Goal: Transaction & Acquisition: Purchase product/service

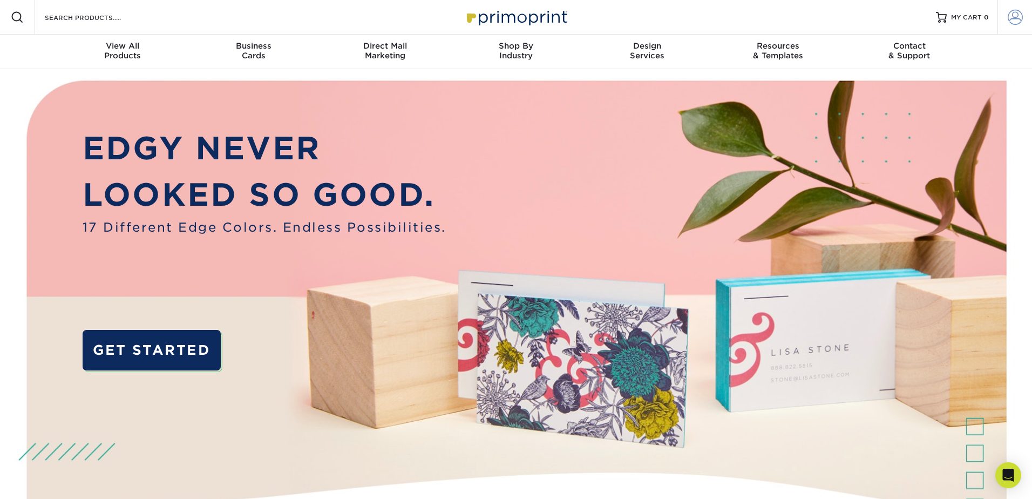
click at [1017, 15] on span at bounding box center [1015, 17] width 15 height 15
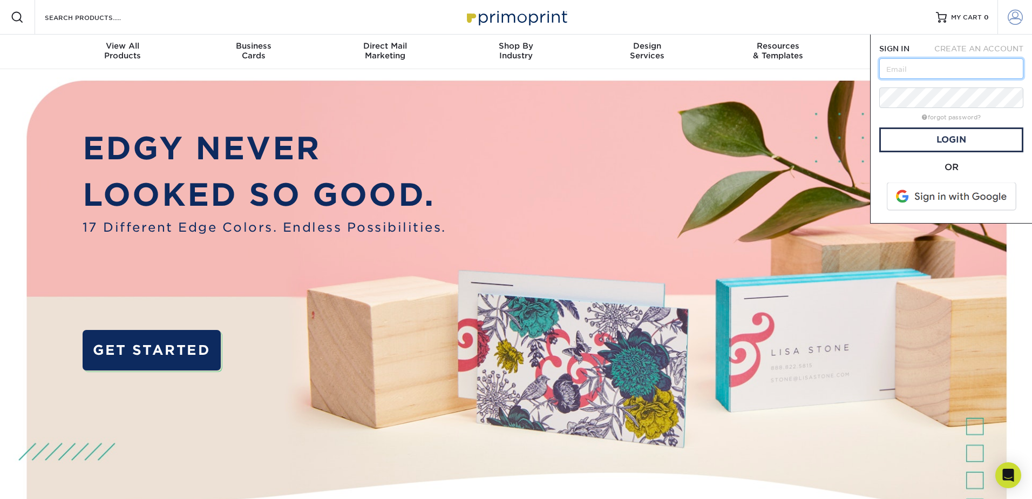
type input "aemery@skinsee.com"
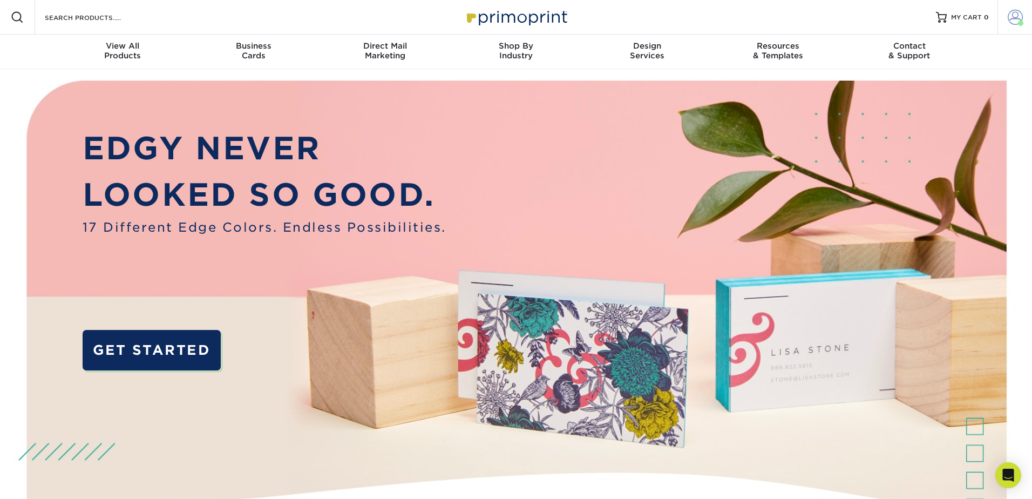
click at [1013, 17] on span at bounding box center [1015, 17] width 15 height 15
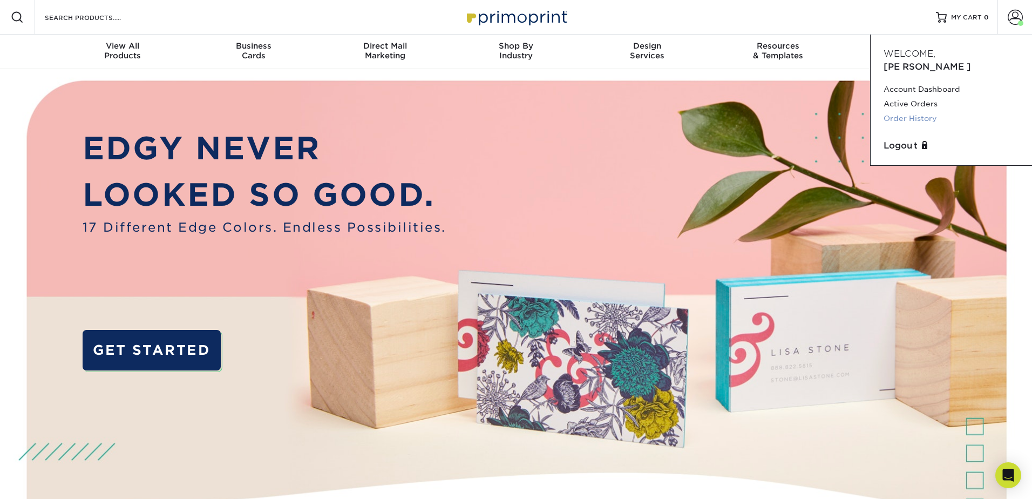
click at [917, 111] on link "Order History" at bounding box center [952, 118] width 136 height 15
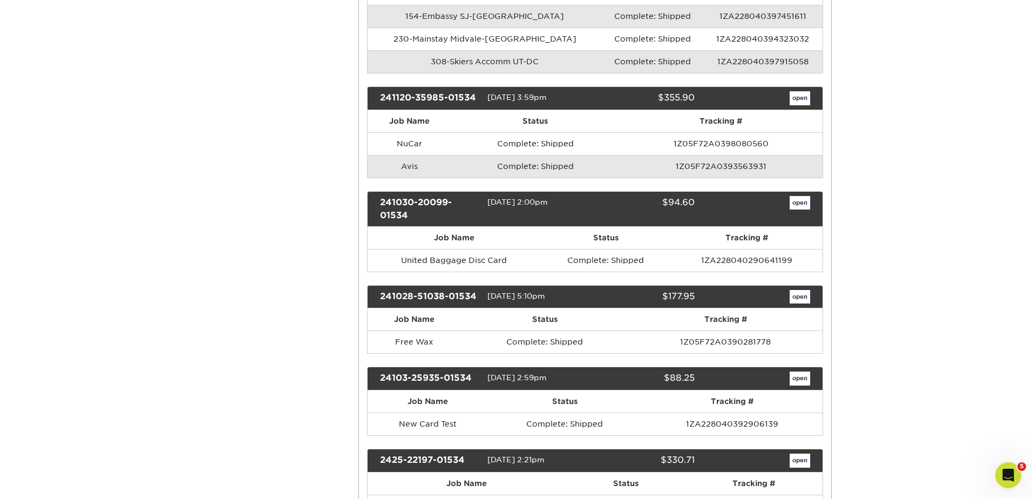
scroll to position [1298, 0]
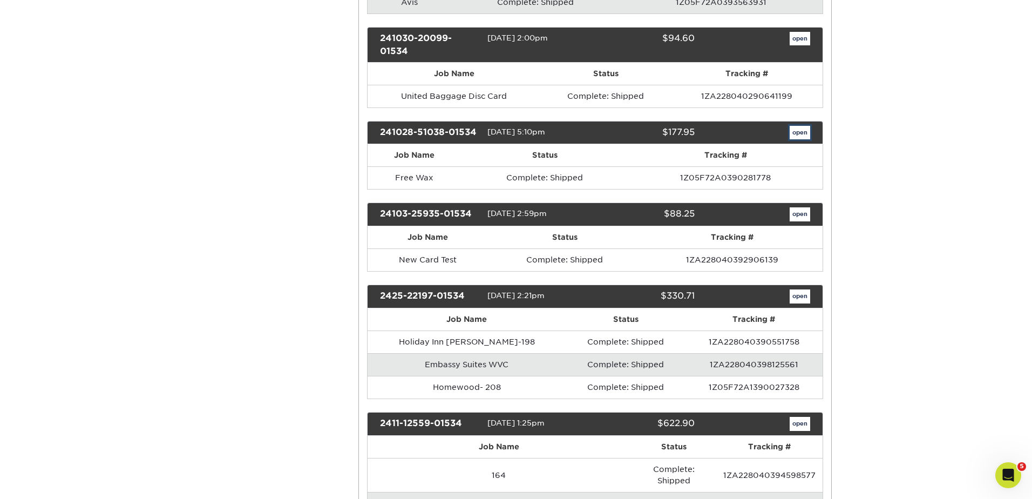
click at [801, 134] on link "open" at bounding box center [800, 133] width 21 height 14
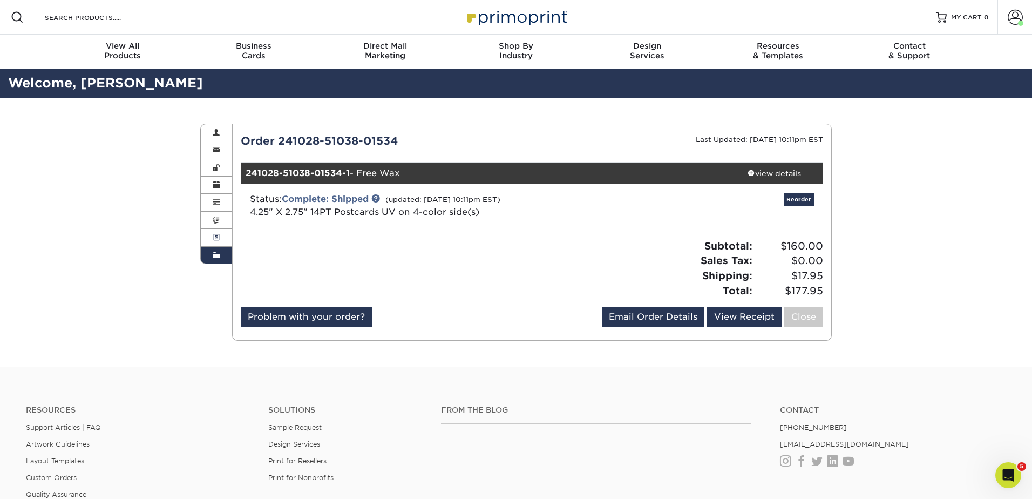
click at [222, 236] on link "Active Orders" at bounding box center [216, 237] width 31 height 17
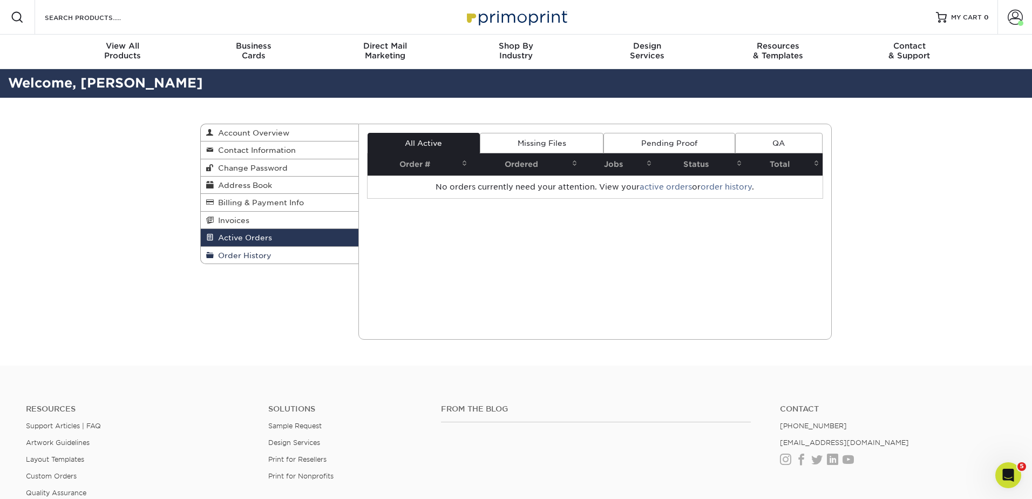
click at [238, 252] on span "Order History" at bounding box center [243, 255] width 58 height 9
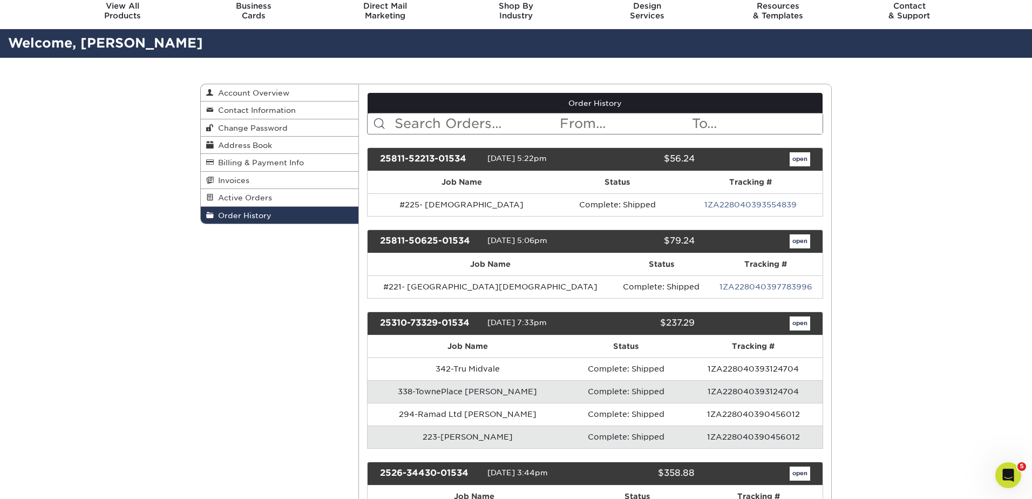
scroll to position [1227, 0]
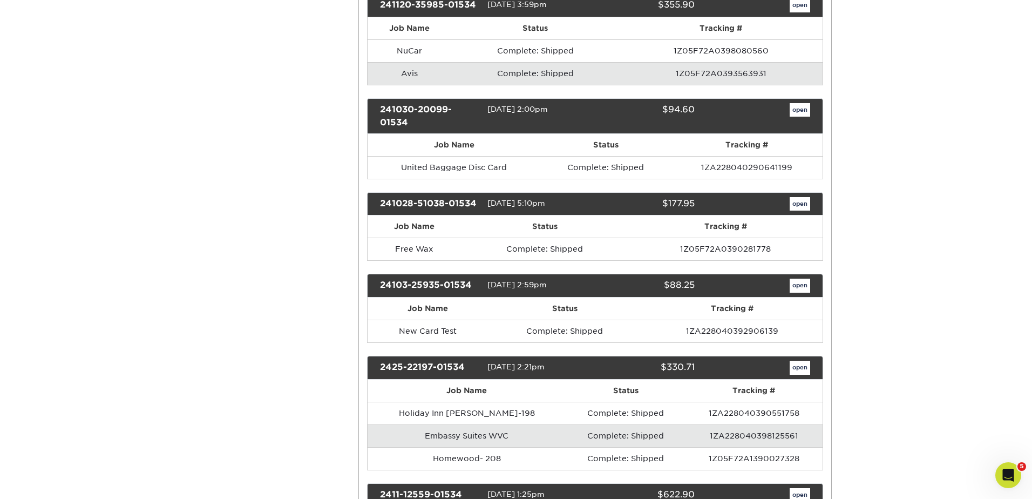
click at [411, 231] on th "Job Name" at bounding box center [415, 226] width 94 height 22
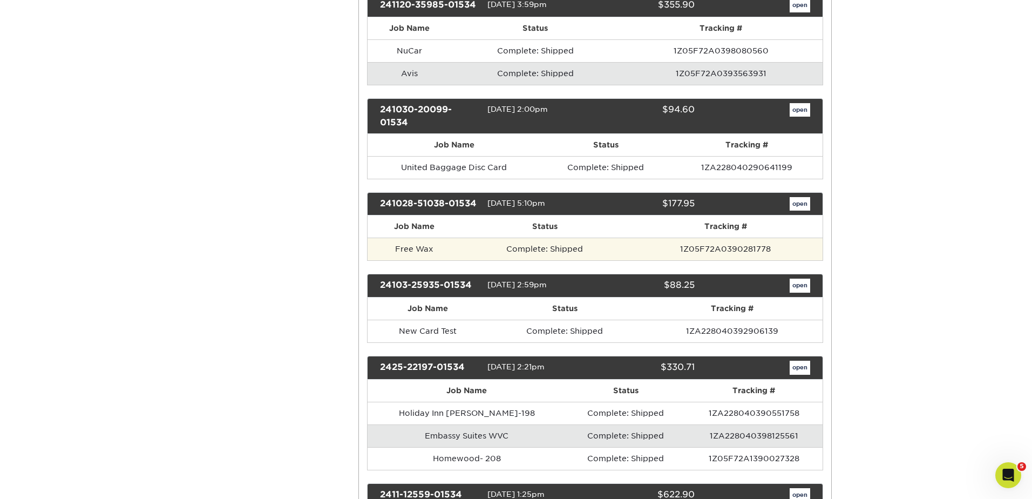
click at [422, 246] on td "Free Wax" at bounding box center [415, 249] width 94 height 23
click at [621, 248] on td "Complete: Shipped" at bounding box center [545, 249] width 167 height 23
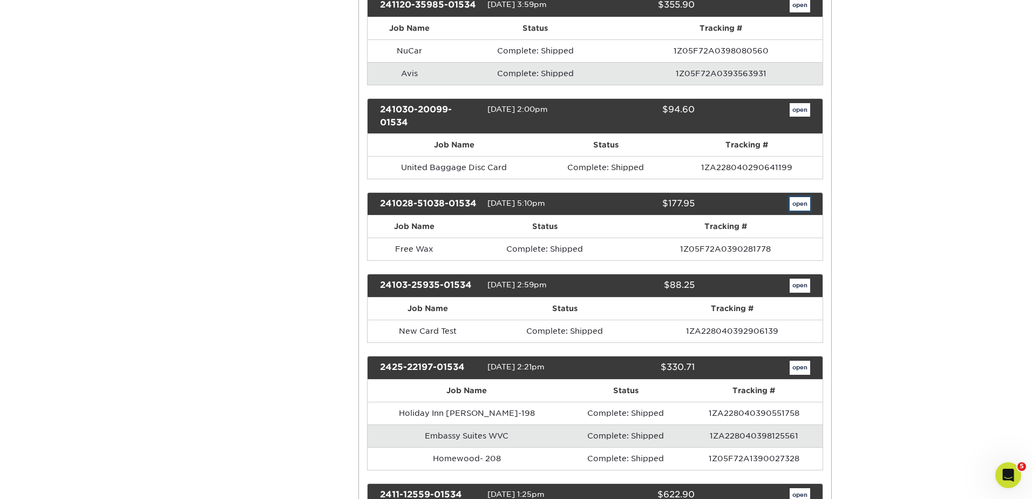
click at [799, 204] on link "open" at bounding box center [800, 204] width 21 height 14
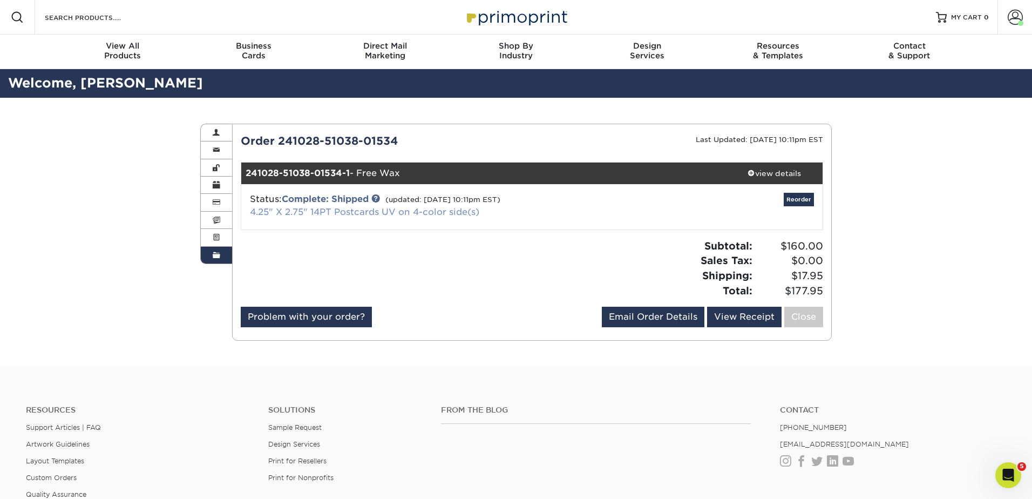
click at [323, 211] on link "4.25" X 2.75" 14PT Postcards UV on 4-color side(s)" at bounding box center [364, 212] width 229 height 10
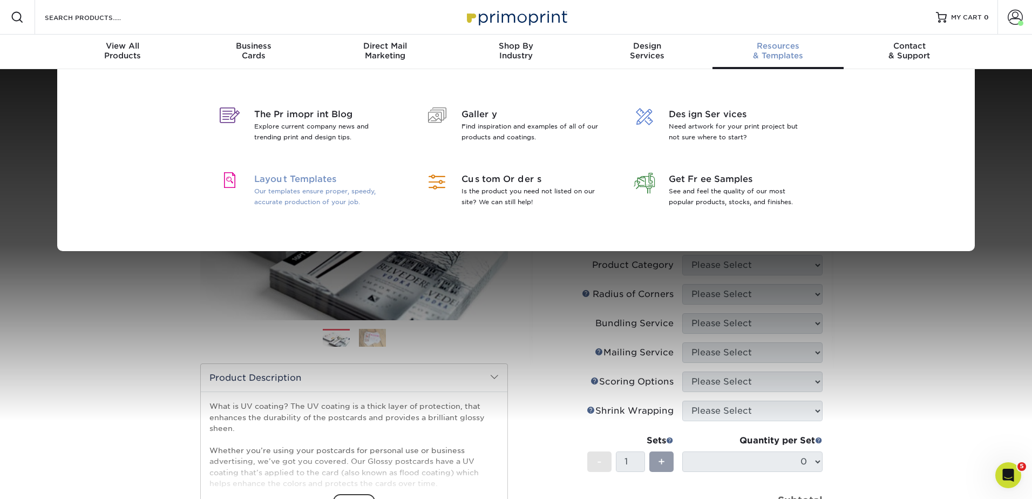
click at [300, 187] on p "Our templates ensure proper, speedy, accurate production of your job." at bounding box center [324, 197] width 140 height 22
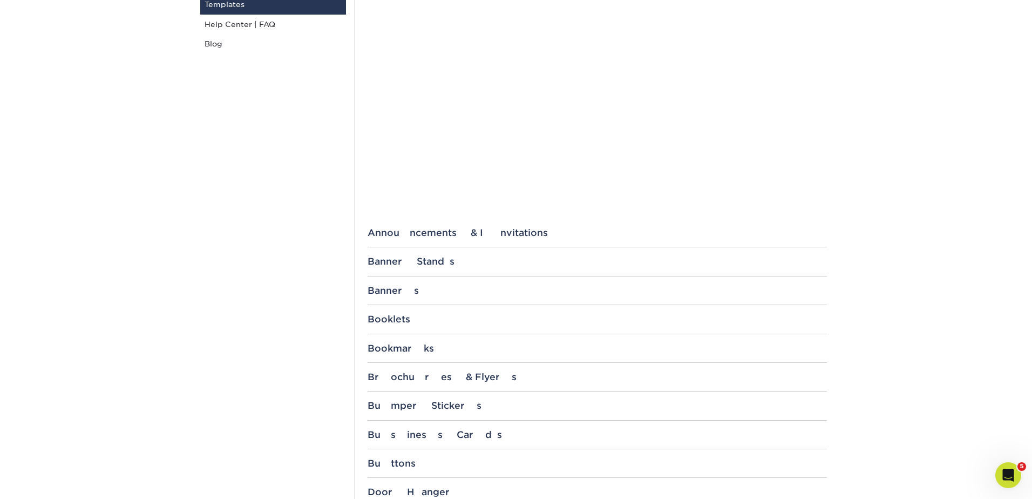
scroll to position [237, 0]
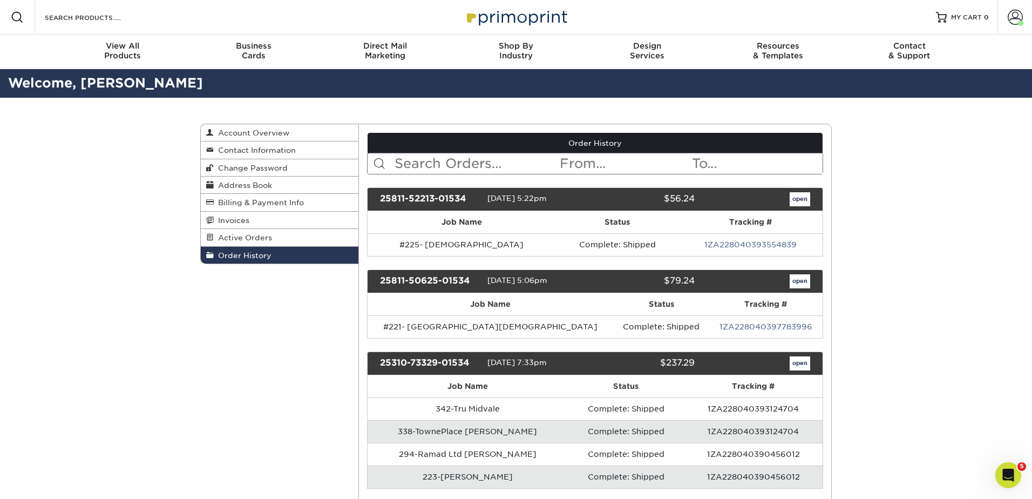
scroll to position [1227, 0]
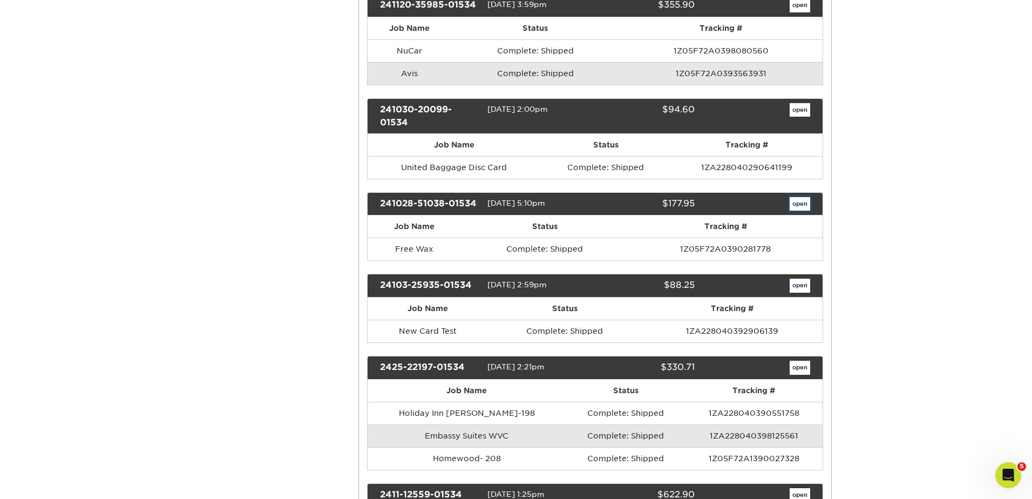
click at [797, 206] on link "open" at bounding box center [800, 204] width 21 height 14
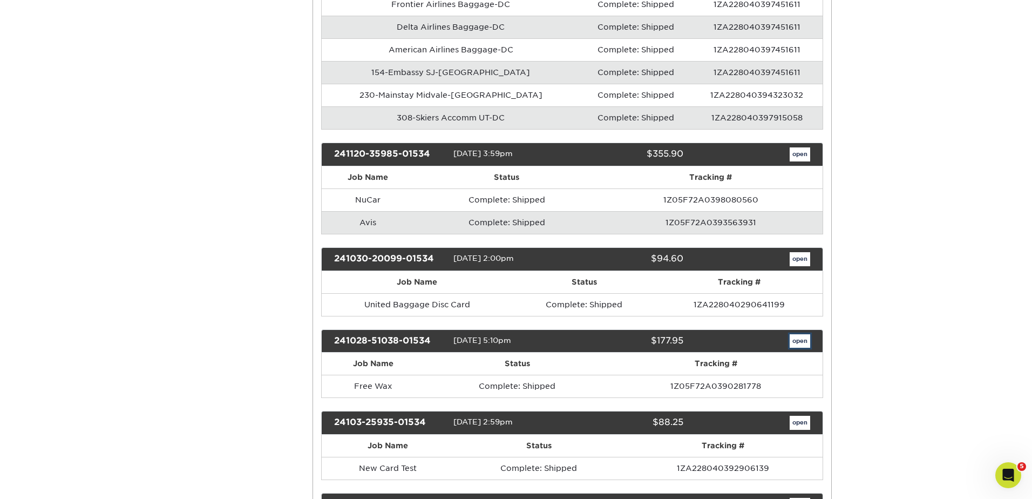
scroll to position [0, 0]
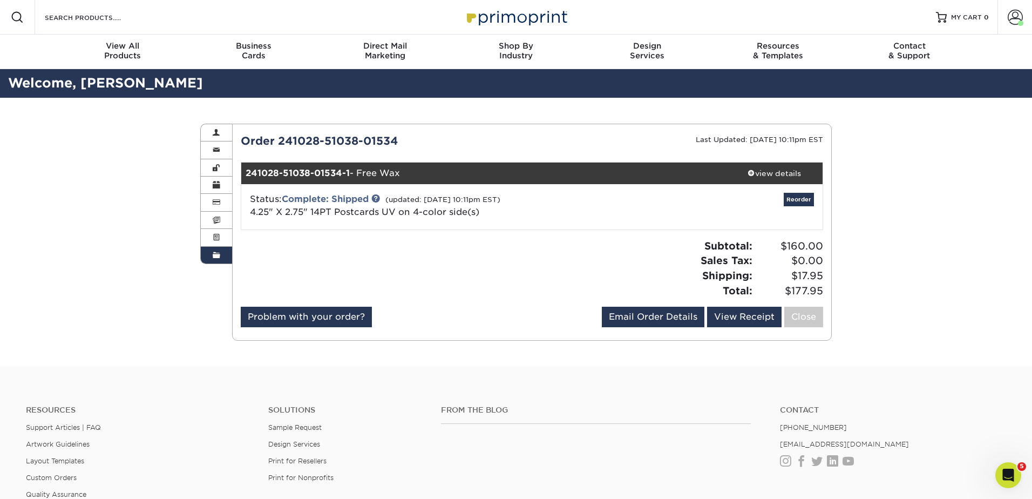
drag, startPoint x: 366, startPoint y: 168, endPoint x: 440, endPoint y: 171, distance: 73.5
click at [440, 171] on div "241028-51038-01534-1 - Free Wax" at bounding box center [483, 174] width 485 height 22
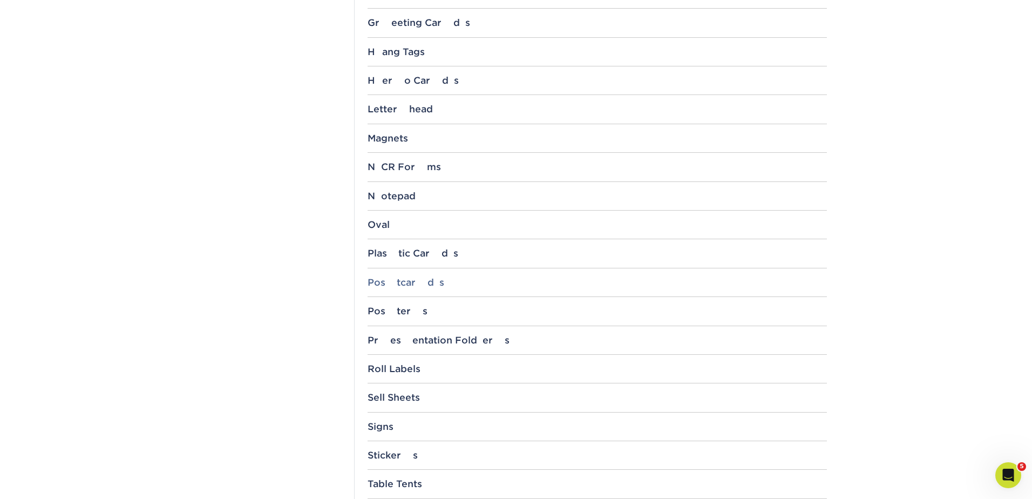
click at [393, 282] on div "Postcards" at bounding box center [597, 282] width 459 height 11
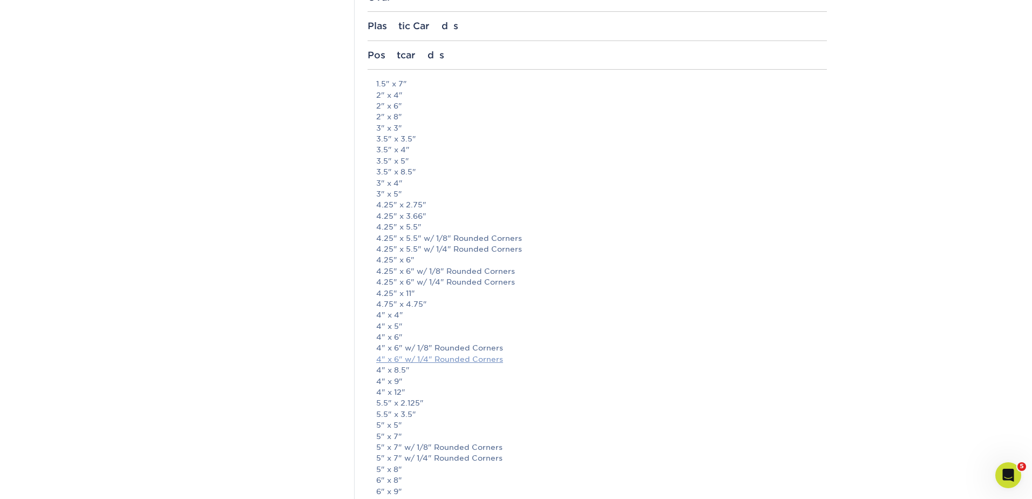
scroll to position [1309, 0]
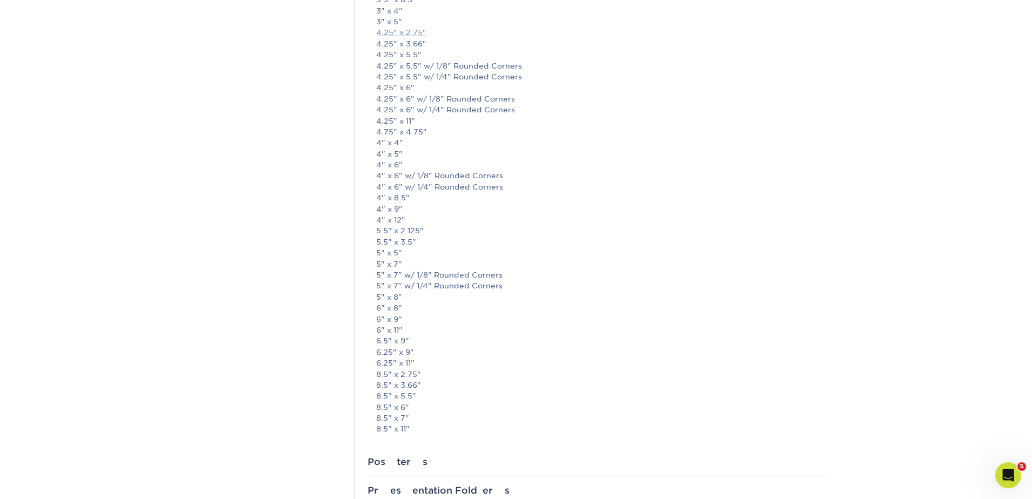
click at [405, 32] on link "4.25" x 2.75"" at bounding box center [401, 32] width 50 height 9
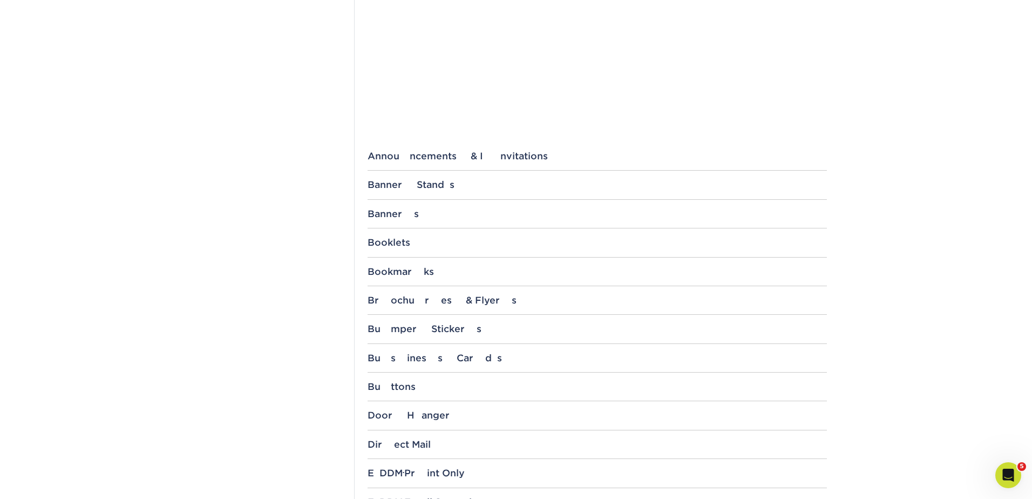
scroll to position [0, 0]
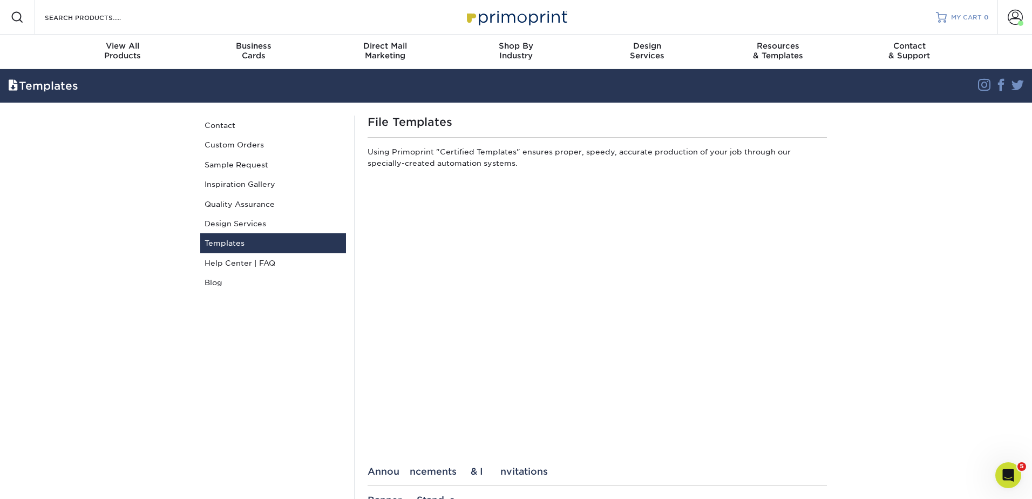
click at [964, 19] on span "MY CART" at bounding box center [966, 17] width 31 height 9
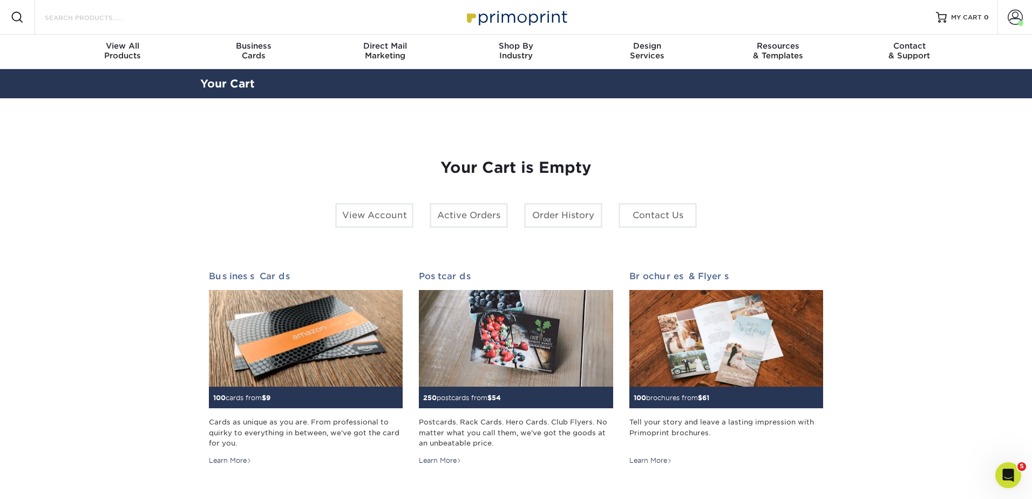
click at [69, 17] on input "Search Products" at bounding box center [96, 17] width 105 height 13
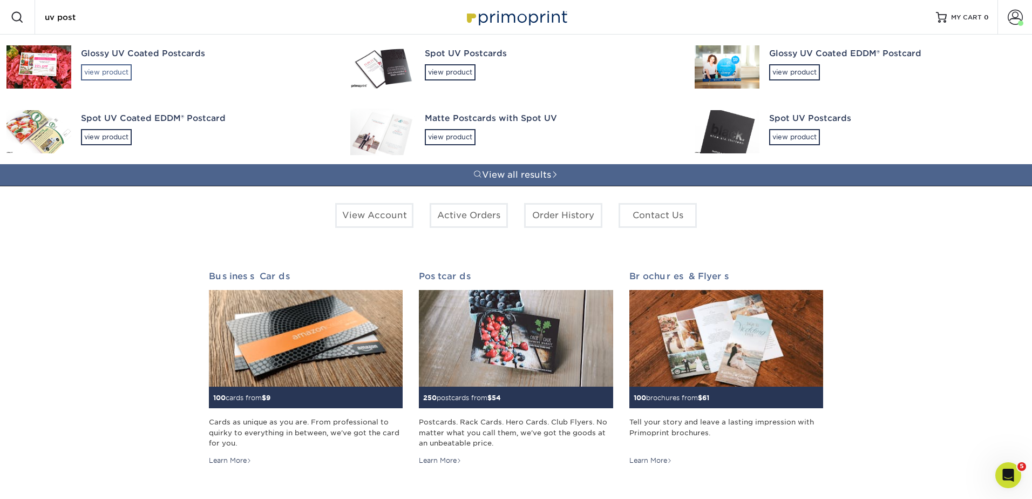
type input "uv post"
click at [111, 70] on div "view product" at bounding box center [106, 72] width 51 height 16
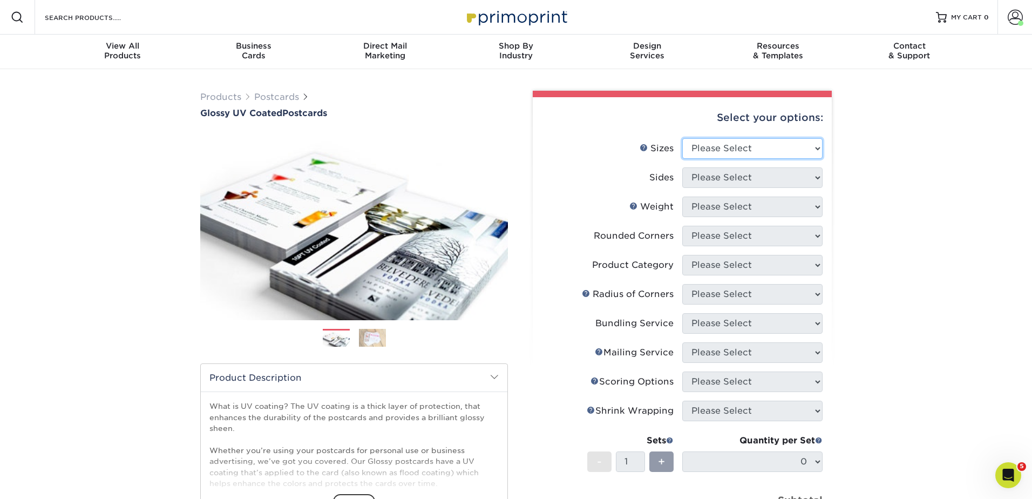
click at [765, 149] on select "Please Select 1.5" x 7" 2" x 4" 2" x 6" 2" x 7" 2" x 8" 2.12" x 5.5" 2.12" x 5.…" at bounding box center [752, 148] width 140 height 21
select select "2.75x4.25"
click at [682, 138] on select "Please Select 1.5" x 7" 2" x 4" 2" x 6" 2" x 7" 2" x 8" 2.12" x 5.5" 2.12" x 5.…" at bounding box center [752, 148] width 140 height 21
click at [738, 183] on select "Please Select Print Both Sides Print Front Only" at bounding box center [752, 177] width 140 height 21
select select "13abbda7-1d64-4f25-8bb2-c179b224825d"
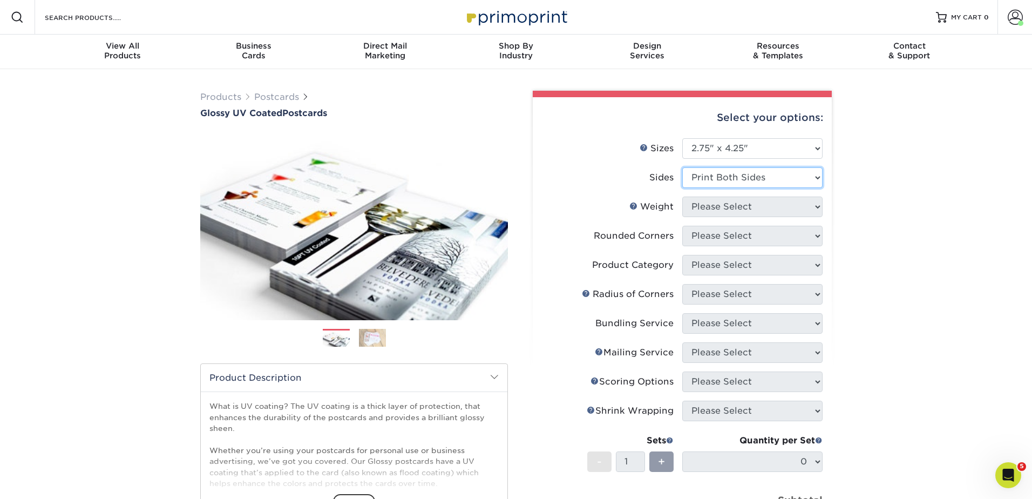
click at [682, 167] on select "Please Select Print Both Sides Print Front Only" at bounding box center [752, 177] width 140 height 21
click at [724, 207] on select "Please Select 16PT 14PT 18PT C1S" at bounding box center [752, 207] width 140 height 21
select select "16PT"
click at [682, 197] on select "Please Select 16PT 14PT 18PT C1S" at bounding box center [752, 207] width 140 height 21
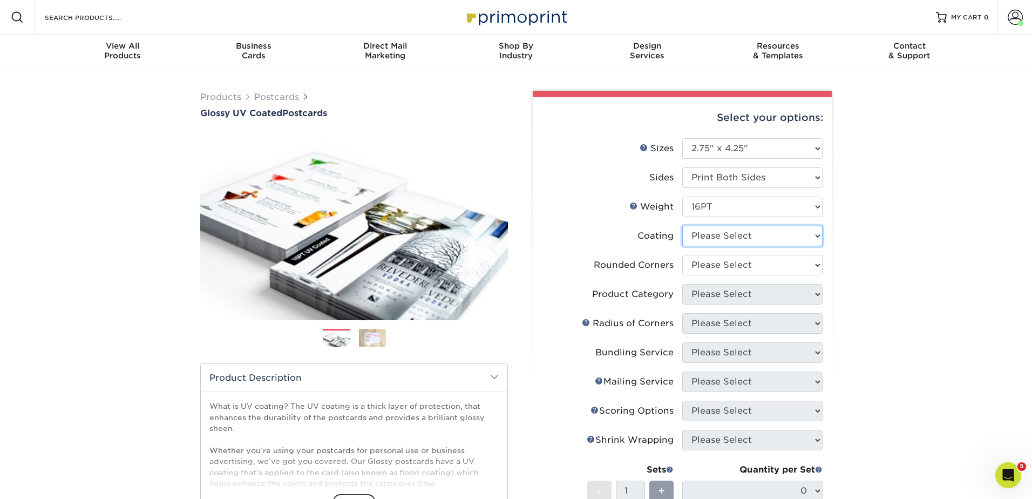
click at [716, 236] on select at bounding box center [752, 236] width 140 height 21
select select "ae367451-b2b8-45df-a344-0f05b6a12993"
click at [682, 226] on select at bounding box center [752, 236] width 140 height 21
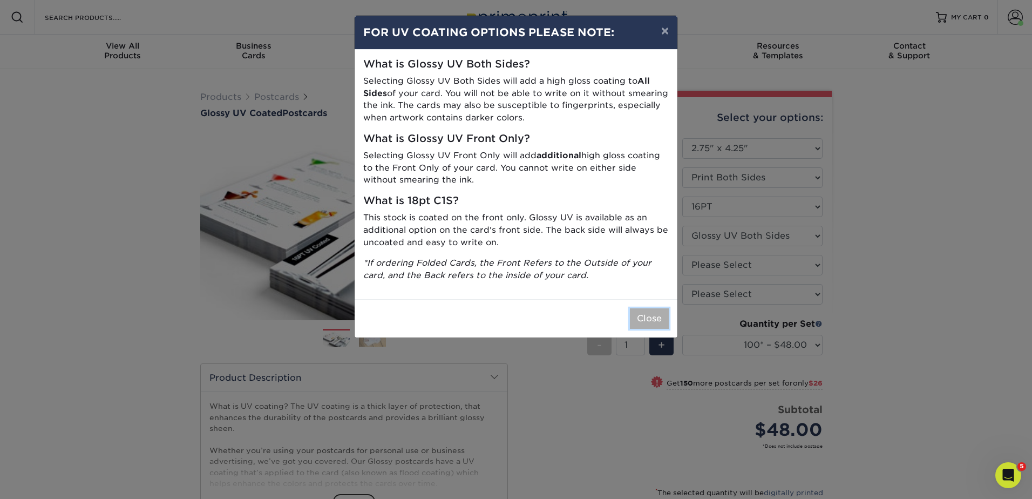
click at [640, 317] on button "Close" at bounding box center [649, 318] width 39 height 21
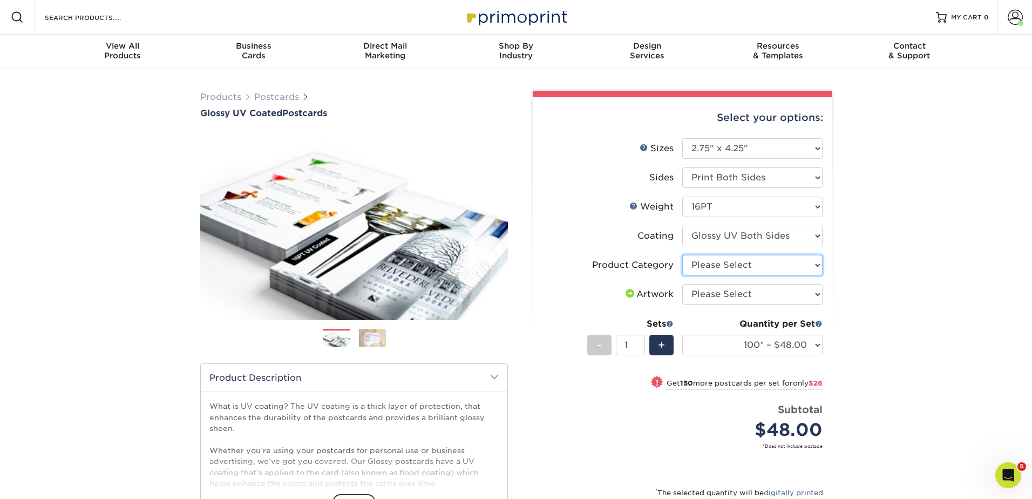
click at [712, 263] on select "Please Select Postcards" at bounding box center [752, 265] width 140 height 21
select select "9b7272e0-d6c8-4c3c-8e97-d3a1bcdab858"
click at [682, 255] on select "Please Select Postcards" at bounding box center [752, 265] width 140 height 21
click at [711, 297] on select "Please Select I will upload files I need a design - $150" at bounding box center [752, 294] width 140 height 21
select select "upload"
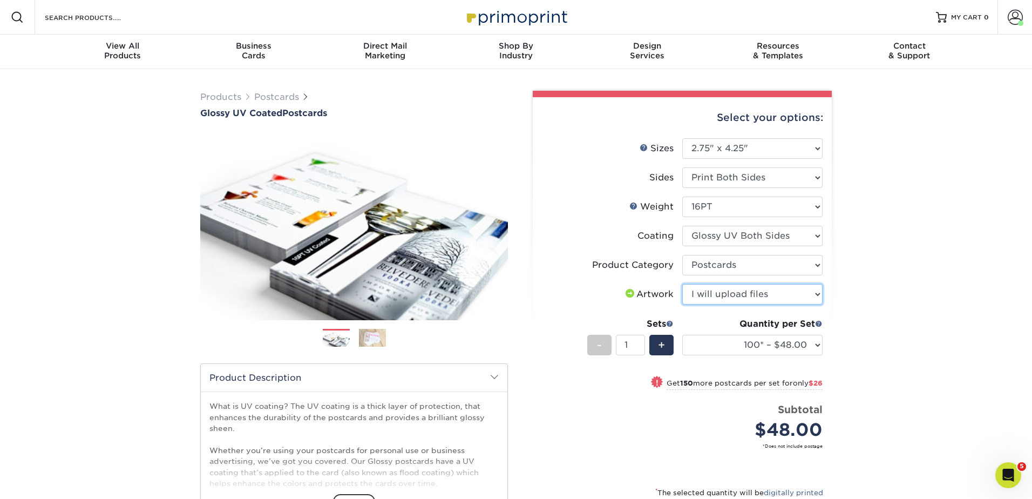
click at [682, 284] on select "Please Select I will upload files I need a design - $150" at bounding box center [752, 294] width 140 height 21
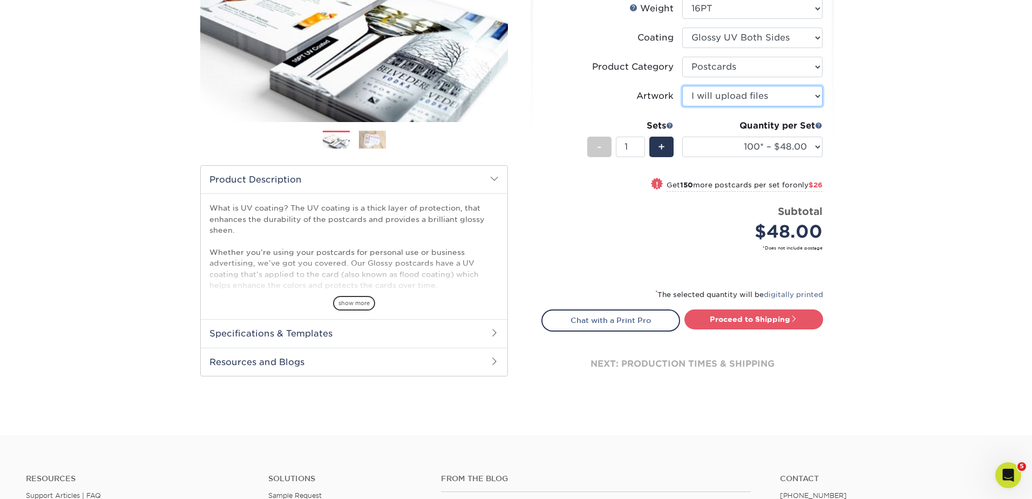
scroll to position [201, 0]
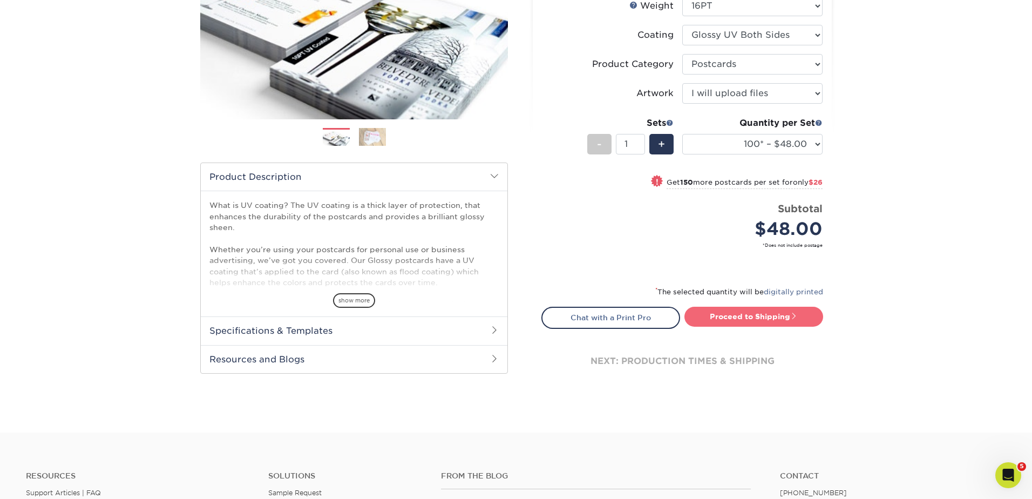
click at [775, 313] on link "Proceed to Shipping" at bounding box center [754, 316] width 139 height 19
type input "Set 1"
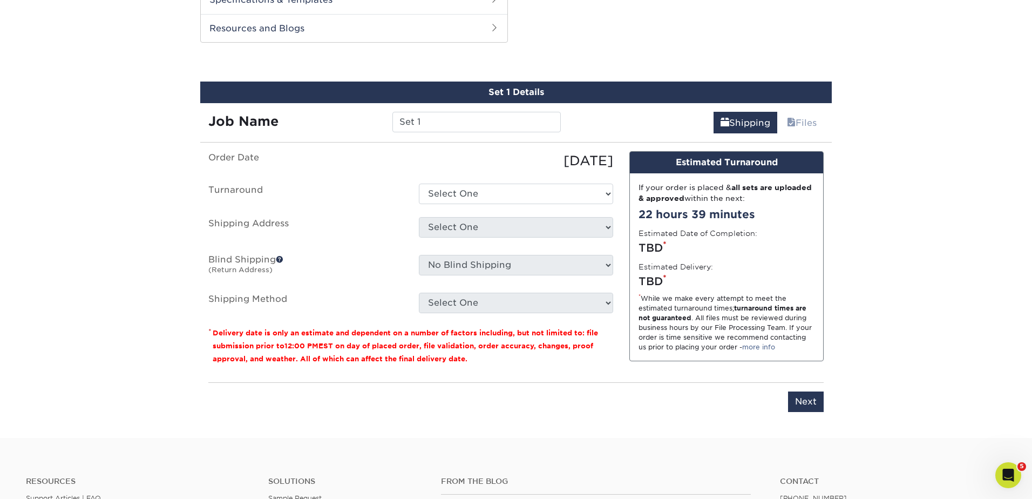
scroll to position [537, 0]
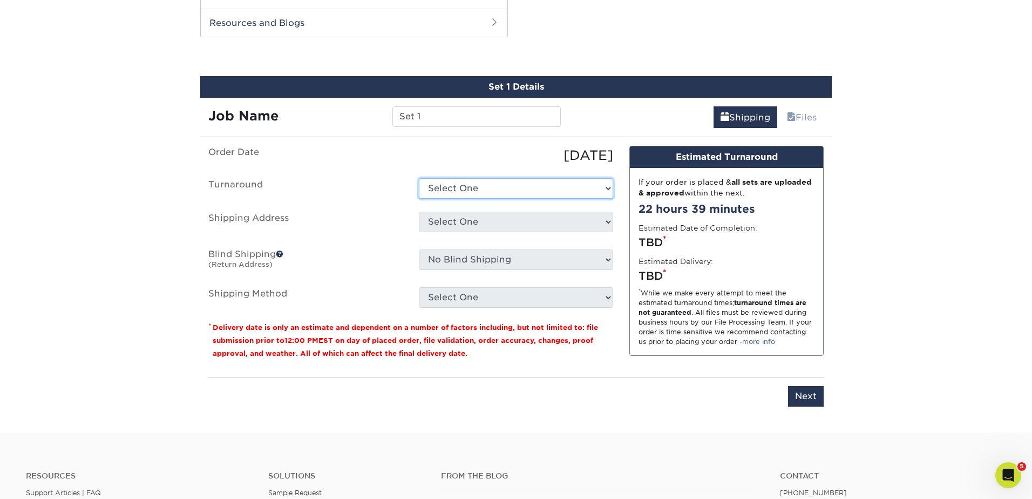
click at [456, 190] on select "Select One 2-4 Business Days 2 Day Next Business Day" at bounding box center [516, 188] width 194 height 21
select select "b7c32d26-5f9b-4fad-8e72-7527d6e26ac3"
click at [419, 178] on select "Select One 2-4 Business Days 2 Day Next Business Day" at bounding box center [516, 188] width 194 height 21
click at [459, 219] on select "Select One [PERSON_NAME] - [GEOGRAPHIC_DATA]. Cottonwood [PERSON_NAME] [PERSON_…" at bounding box center [516, 222] width 194 height 21
select select "241106"
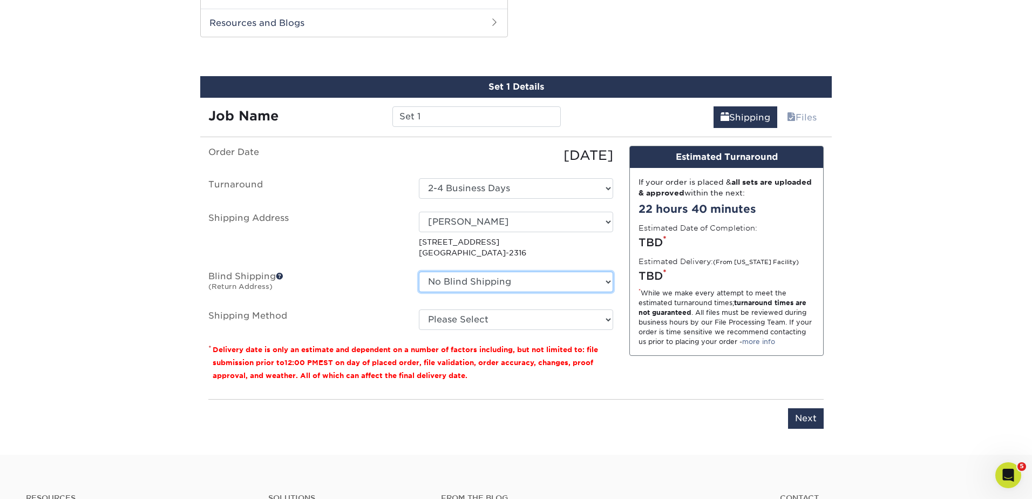
click at [461, 283] on select "No Blind Shipping [PERSON_NAME] - [GEOGRAPHIC_DATA]. Cottonwood [PERSON_NAME] […" at bounding box center [516, 282] width 194 height 21
select select "241106"
click at [419, 272] on select "No Blind Shipping [PERSON_NAME] - [GEOGRAPHIC_DATA]. Cottonwood [PERSON_NAME] […" at bounding box center [516, 282] width 194 height 21
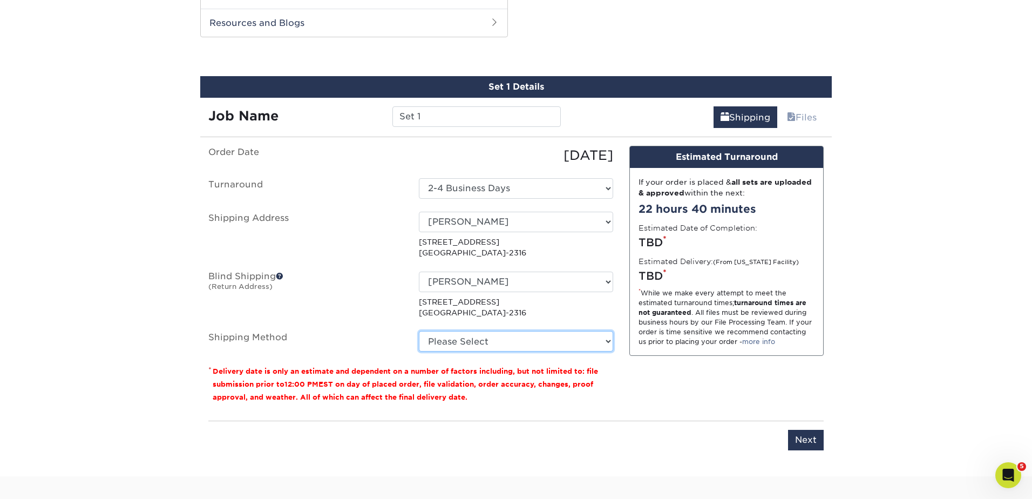
click at [461, 342] on select "Please Select Ground Shipping (+$16.24) 3 Day Shipping Service (+$19.95) 2 Day …" at bounding box center [516, 341] width 194 height 21
select select "03"
click at [419, 331] on select "Please Select Ground Shipping (+$16.24) 3 Day Shipping Service (+$19.95) 2 Day …" at bounding box center [516, 341] width 194 height 21
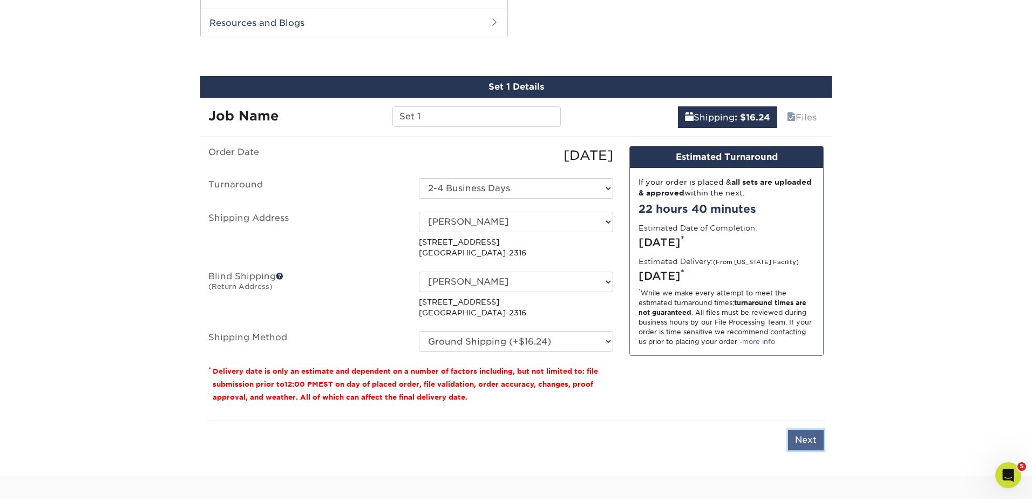
click at [800, 442] on input "Next" at bounding box center [806, 440] width 36 height 21
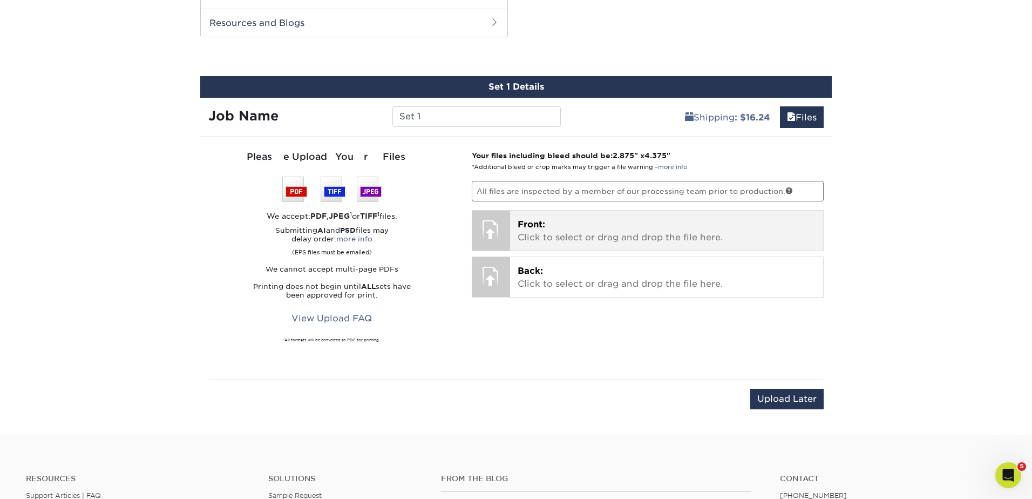
click at [565, 228] on p "Front: Click to select or drag and drop the file here." at bounding box center [667, 231] width 299 height 26
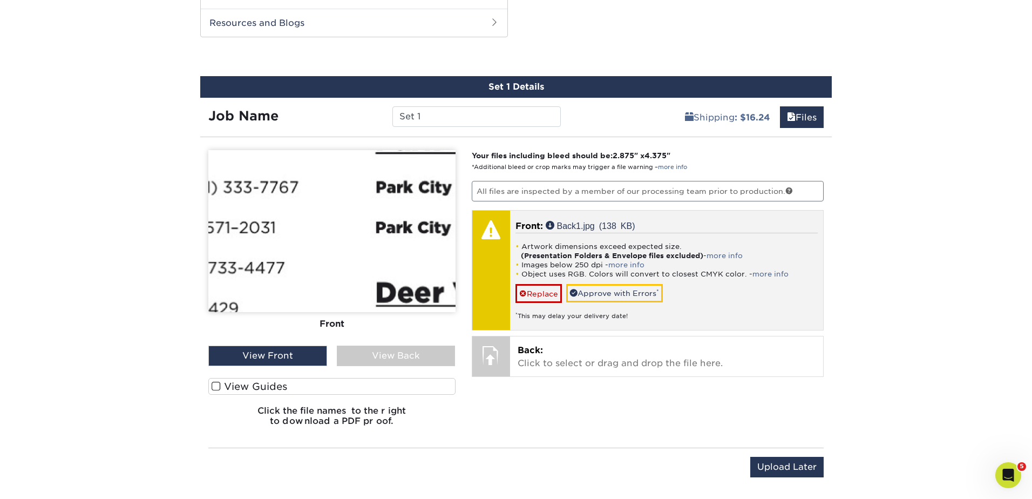
click at [631, 245] on li "Artwork dimensions exceed expected size. (Presentation Folders & Envelope files…" at bounding box center [667, 251] width 303 height 18
click at [732, 243] on li "Artwork dimensions exceed expected size. (Presentation Folders & Envelope files…" at bounding box center [667, 251] width 303 height 18
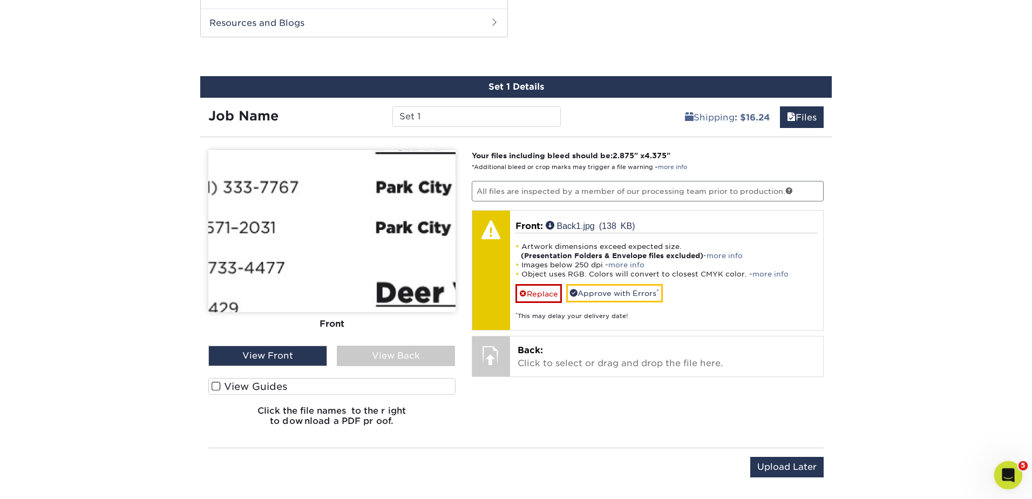
click at [1009, 478] on icon "Open Intercom Messenger" at bounding box center [1007, 474] width 18 height 18
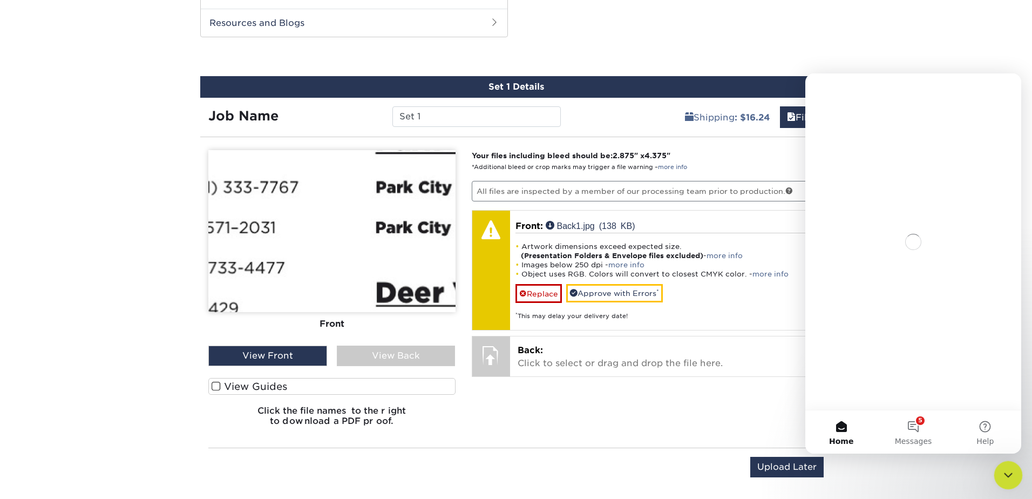
scroll to position [0, 0]
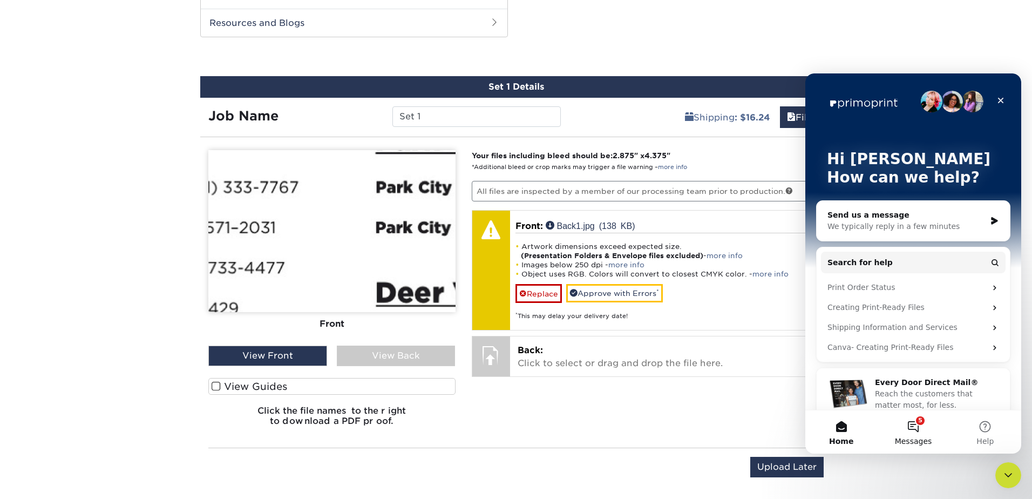
click at [916, 426] on button "5 Messages" at bounding box center [913, 431] width 72 height 43
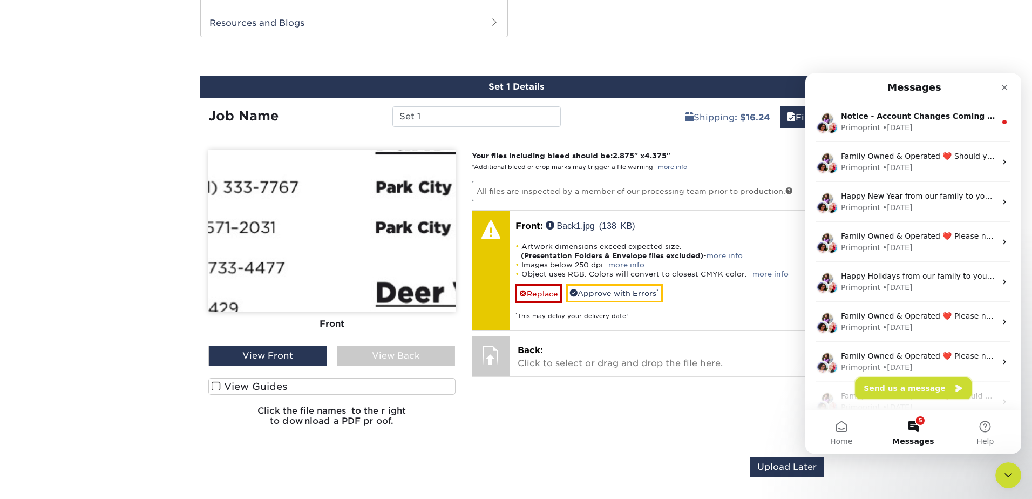
click at [908, 388] on button "Send us a message" at bounding box center [913, 388] width 117 height 22
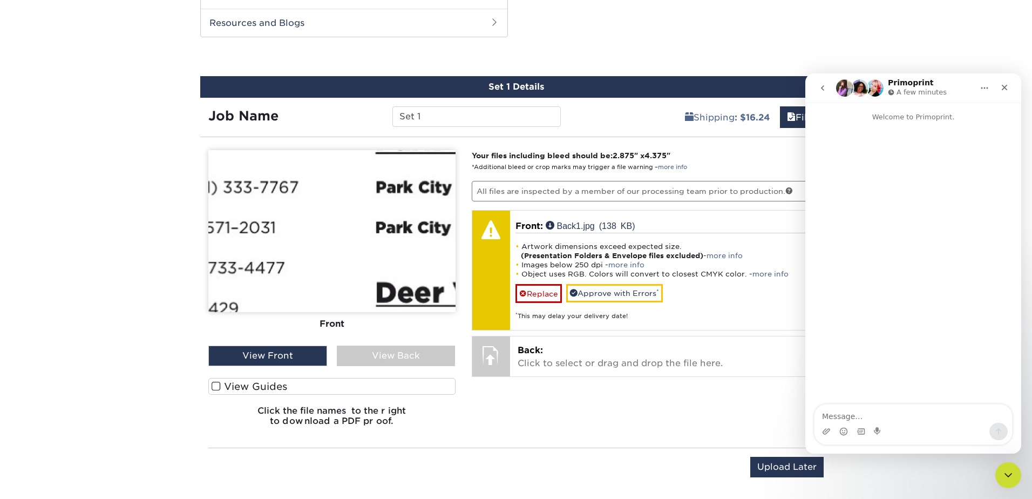
click at [931, 413] on textarea "Message…" at bounding box center [914, 413] width 198 height 18
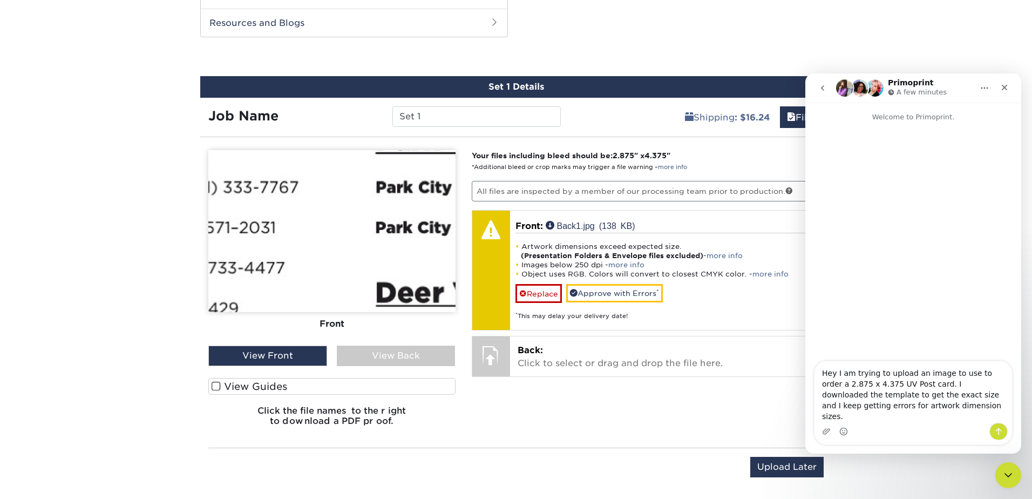
type textarea "Hey I am trying to upload an image to use to order a 2.875 x 4.375 UV Post card…"
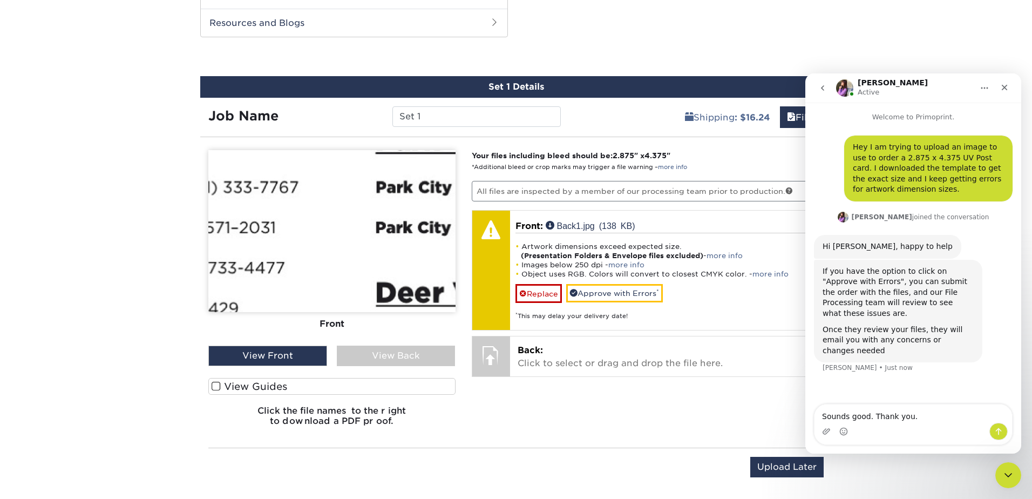
type textarea "Sounds good. Thank you."
click at [1009, 86] on icon "Close" at bounding box center [1005, 87] width 9 height 9
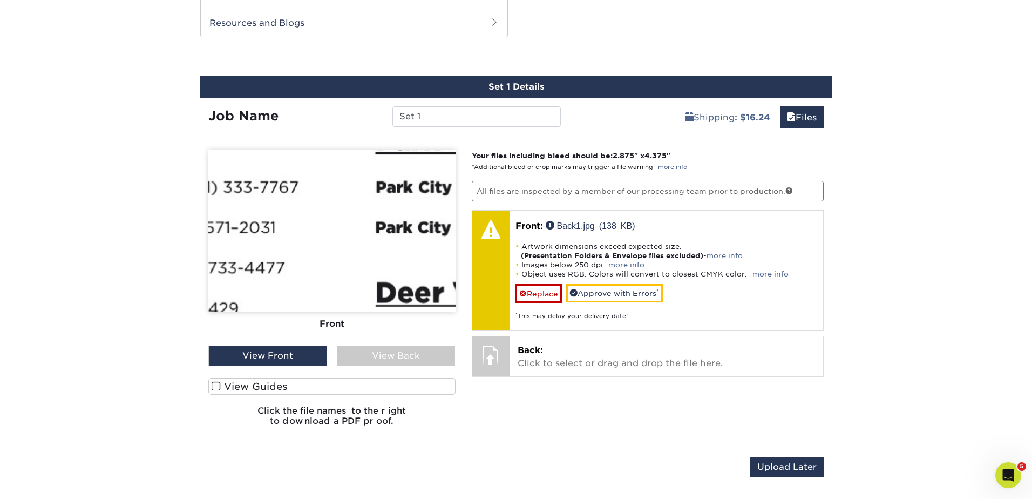
click at [617, 52] on div "Products Postcards Glossy UV Coated Postcards Previous Next show more 25" at bounding box center [516, 17] width 1032 height 971
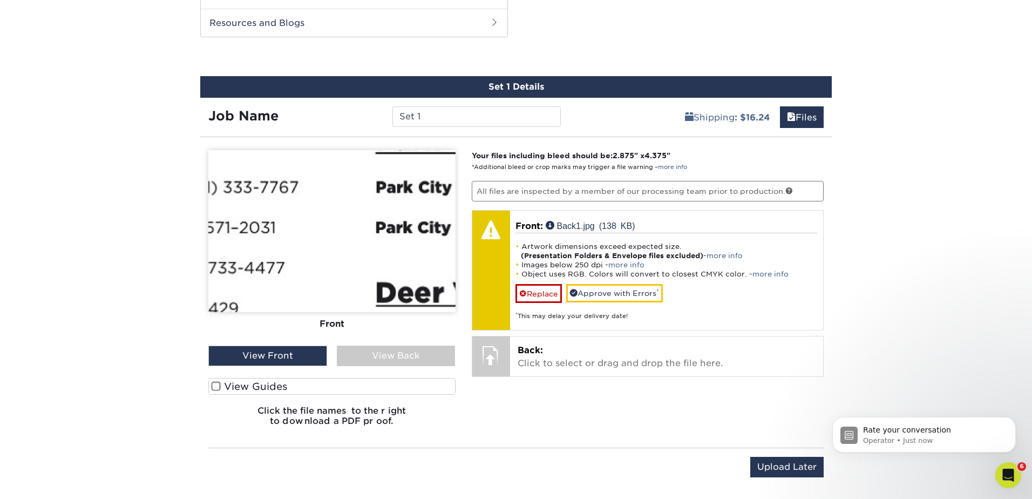
scroll to position [131, 0]
click at [1004, 469] on icon "Open Intercom Messenger" at bounding box center [1007, 474] width 18 height 18
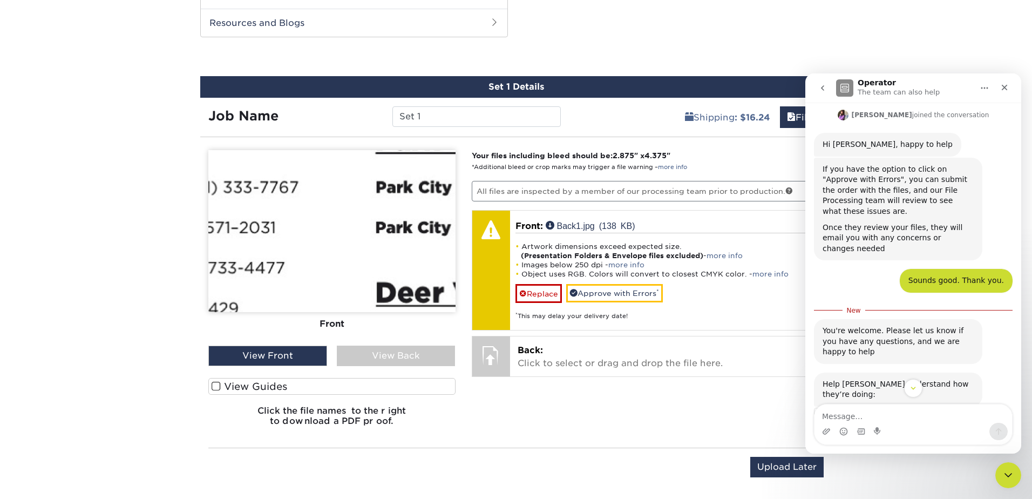
scroll to position [99, 0]
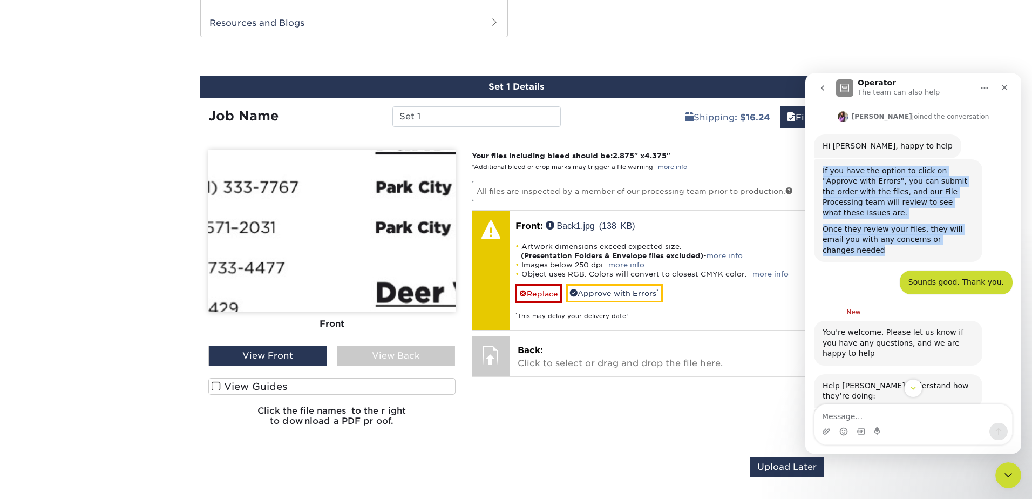
drag, startPoint x: 823, startPoint y: 170, endPoint x: 975, endPoint y: 228, distance: 162.5
click at [975, 228] on div "If you have the option to click on "Approve with Errors", you can submit the or…" at bounding box center [898, 210] width 168 height 103
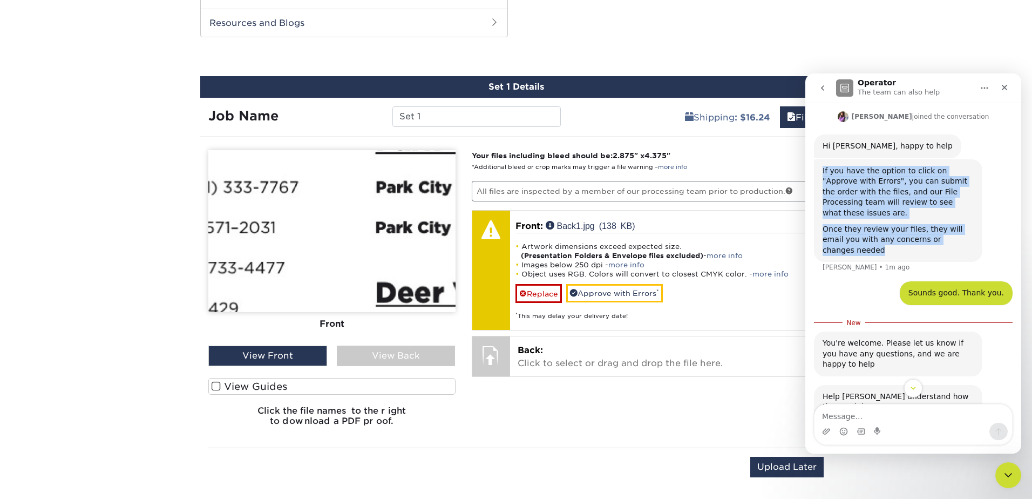
copy div "If you have the option to click on "Approve with Errors", you can submit the or…"
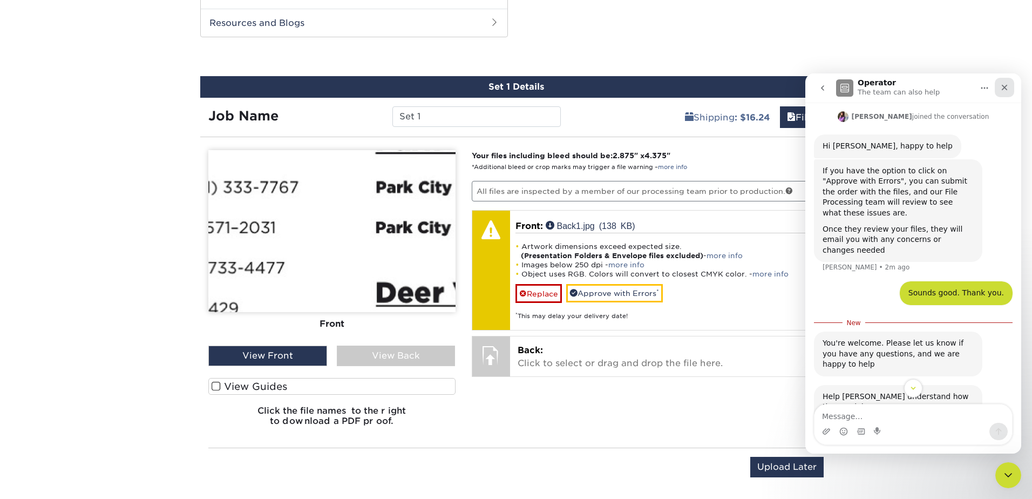
click at [1005, 89] on icon "Close" at bounding box center [1005, 87] width 9 height 9
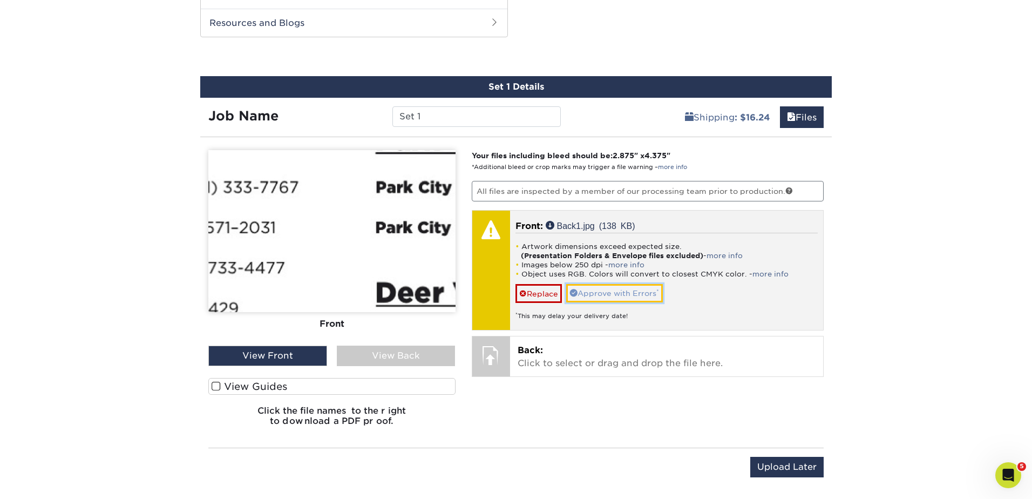
click at [622, 291] on link "Approve with Errors *" at bounding box center [614, 293] width 97 height 18
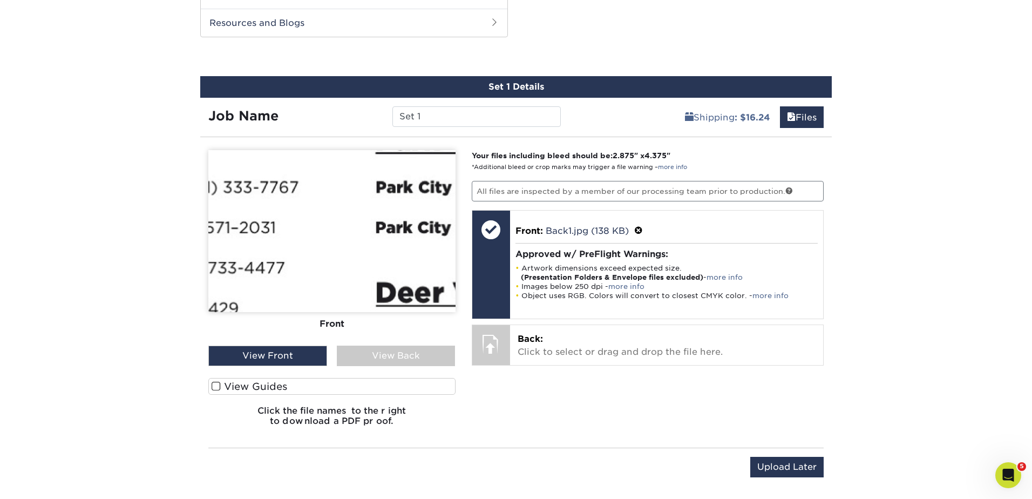
click at [920, 220] on div "Products Postcards Glossy UV Coated Postcards Previous Next show more 25" at bounding box center [516, 17] width 1032 height 971
click at [96, 124] on div "Products Postcards Glossy UV Coated Postcards Previous Next show more 25" at bounding box center [516, 17] width 1032 height 971
